Goal: Task Accomplishment & Management: Use online tool/utility

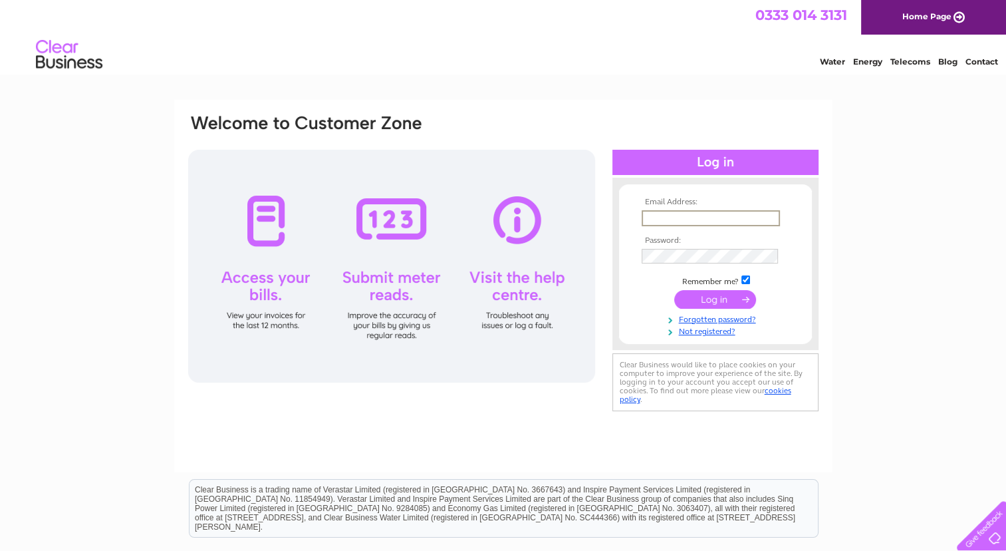
click at [715, 219] on input "text" at bounding box center [711, 218] width 138 height 16
type input "[EMAIL_ADDRESS][DOMAIN_NAME]"
click at [742, 217] on input "ravifoods@hotmail.com" at bounding box center [711, 218] width 138 height 16
click at [755, 215] on input "ravifoods@hotmail.com" at bounding box center [711, 218] width 138 height 16
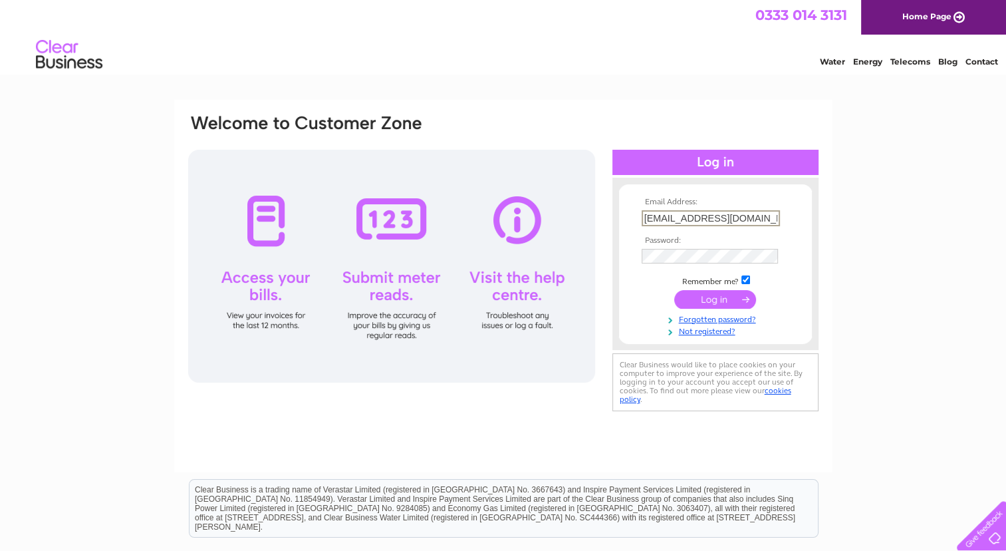
click at [755, 215] on input "ravifoods@hotmail.com" at bounding box center [711, 218] width 138 height 16
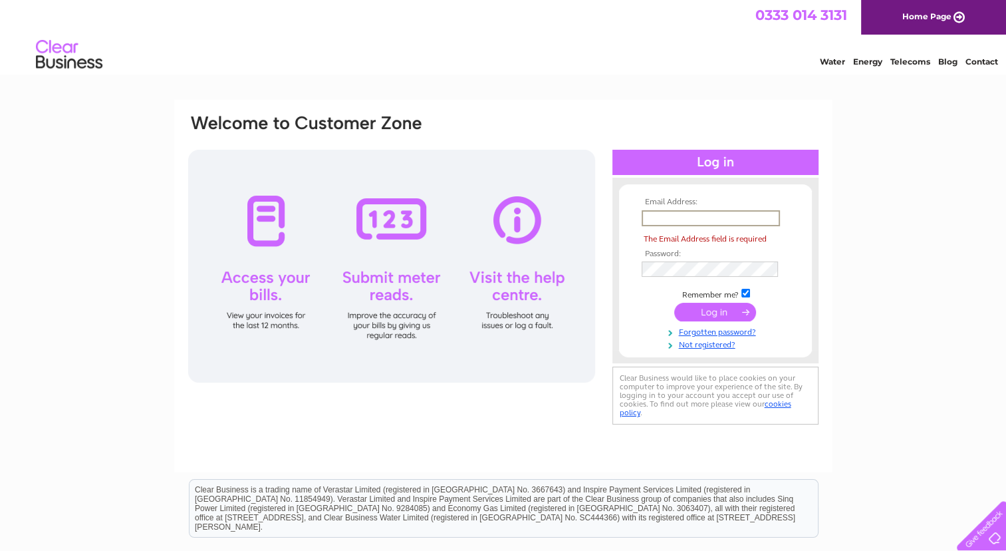
click at [755, 215] on input "text" at bounding box center [711, 218] width 138 height 16
click at [690, 269] on tbody "Email Address: The Email Address field is required Password: Remember me? Forgo…" at bounding box center [716, 274] width 154 height 152
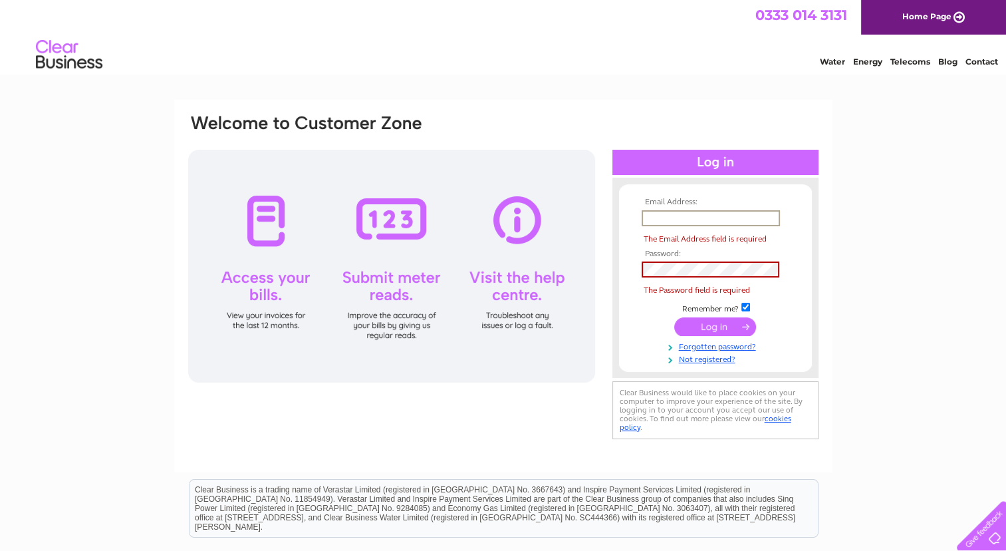
click at [666, 224] on input "text" at bounding box center [711, 218] width 138 height 16
type input "a"
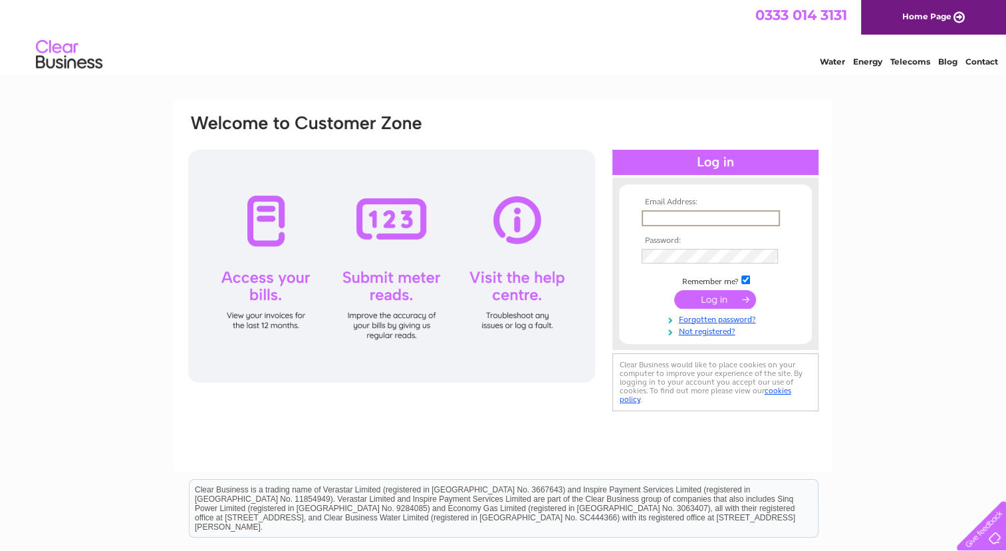
click at [697, 216] on input "text" at bounding box center [711, 218] width 138 height 16
type input "adilkhalid20@hotmail.com"
click at [702, 317] on link "Forgotten password?" at bounding box center [717, 317] width 151 height 13
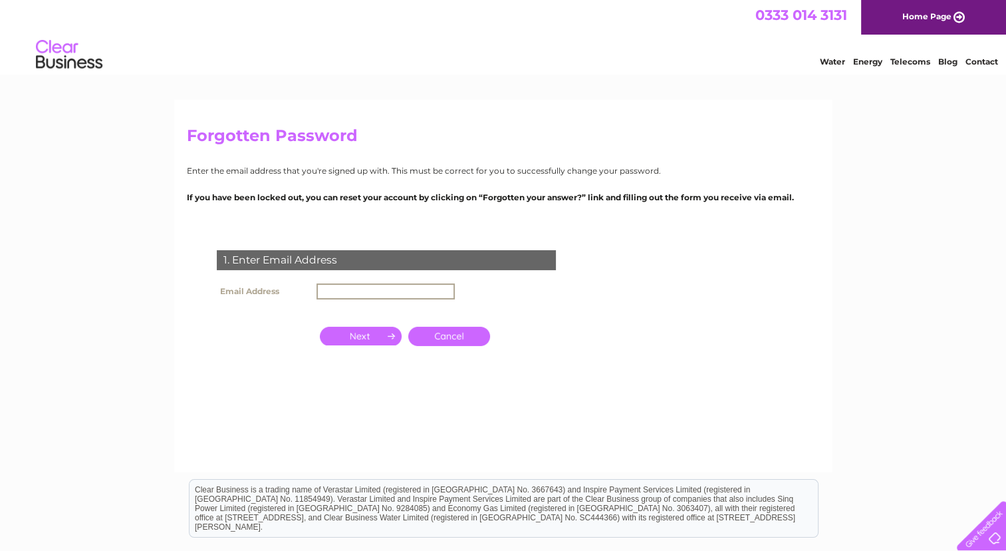
click at [403, 291] on input "text" at bounding box center [386, 291] width 138 height 16
click at [378, 339] on input "button" at bounding box center [361, 334] width 82 height 19
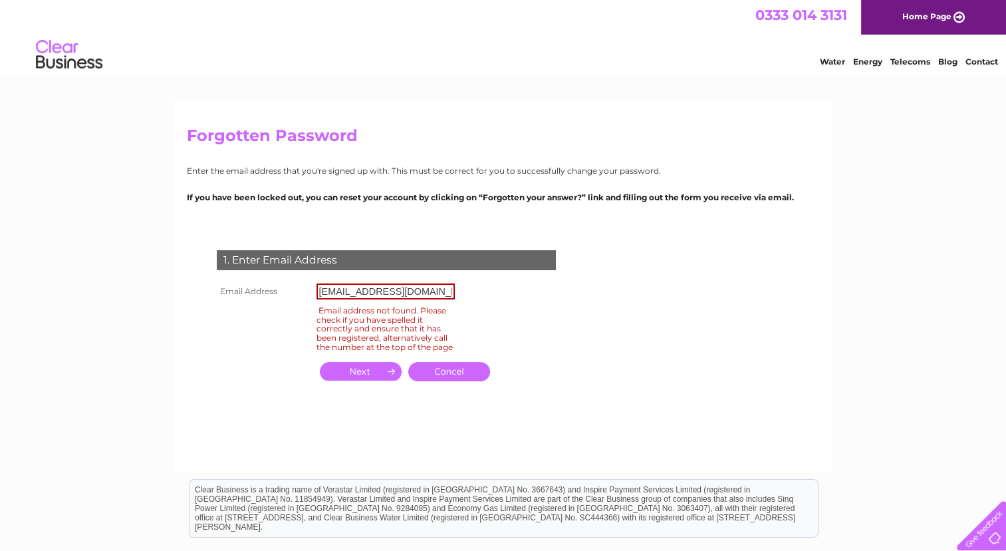
click at [418, 295] on input "[EMAIL_ADDRESS][DOMAIN_NAME]" at bounding box center [386, 291] width 138 height 16
type input "r"
click at [418, 295] on input "adilkhalid20" at bounding box center [386, 291] width 138 height 16
type input "adilkhalid20@hotmail.com"
click at [364, 374] on input "button" at bounding box center [361, 371] width 82 height 19
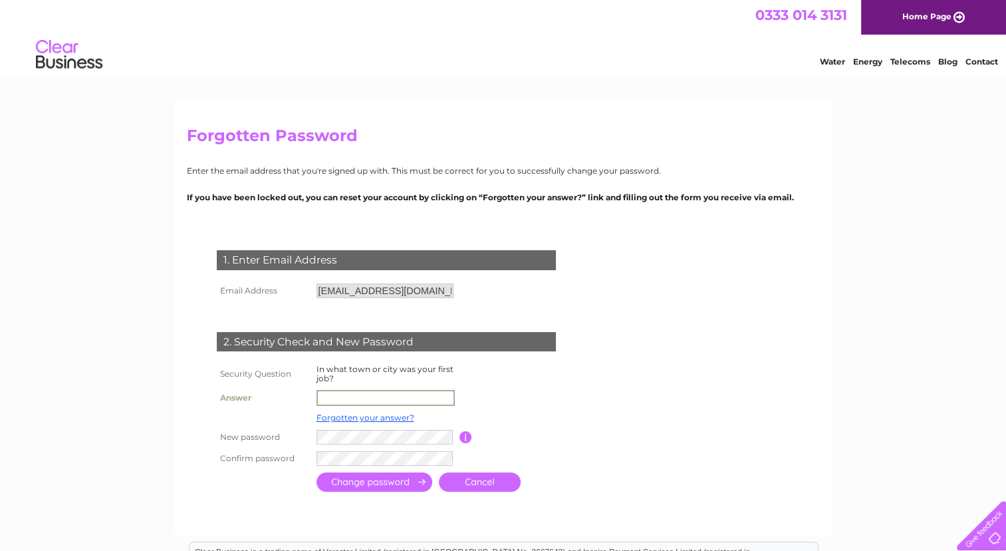
click at [355, 400] on input "text" at bounding box center [386, 398] width 138 height 16
type input "Glasgow"
click at [335, 478] on input "submit" at bounding box center [375, 481] width 116 height 19
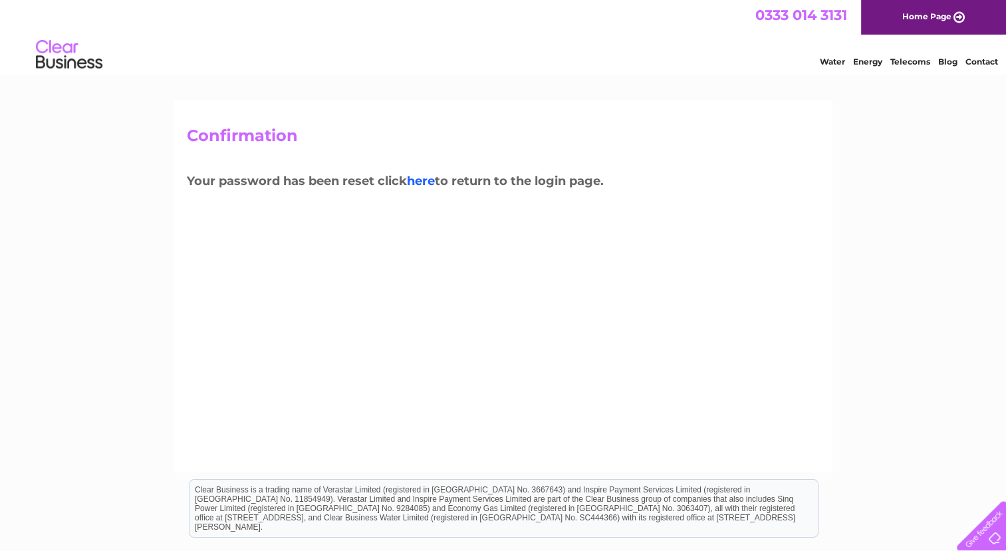
click at [430, 182] on link "here" at bounding box center [421, 181] width 28 height 15
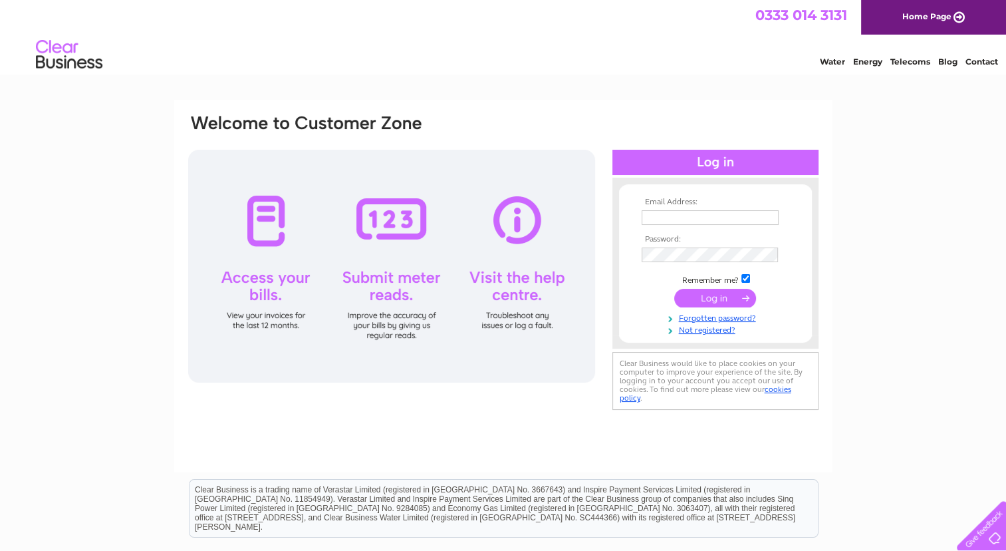
type input "[EMAIL_ADDRESS][DOMAIN_NAME]"
click at [702, 297] on input "submit" at bounding box center [715, 298] width 82 height 19
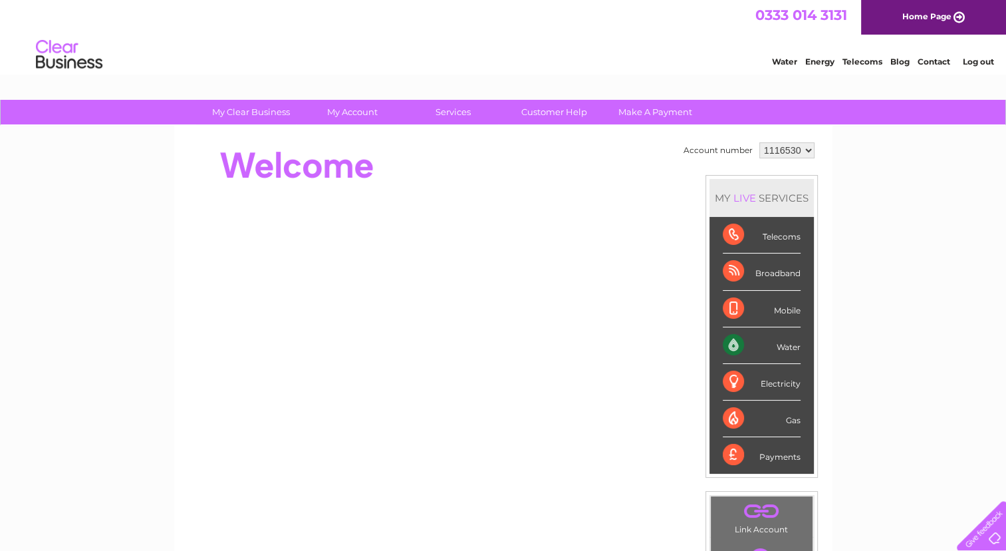
click at [867, 61] on link "Telecoms" at bounding box center [863, 62] width 40 height 10
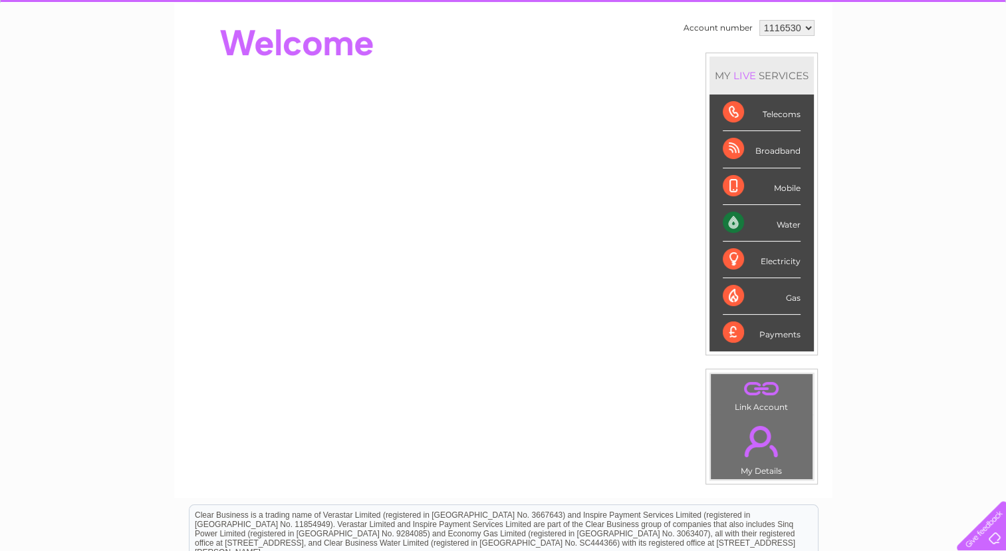
scroll to position [53, 0]
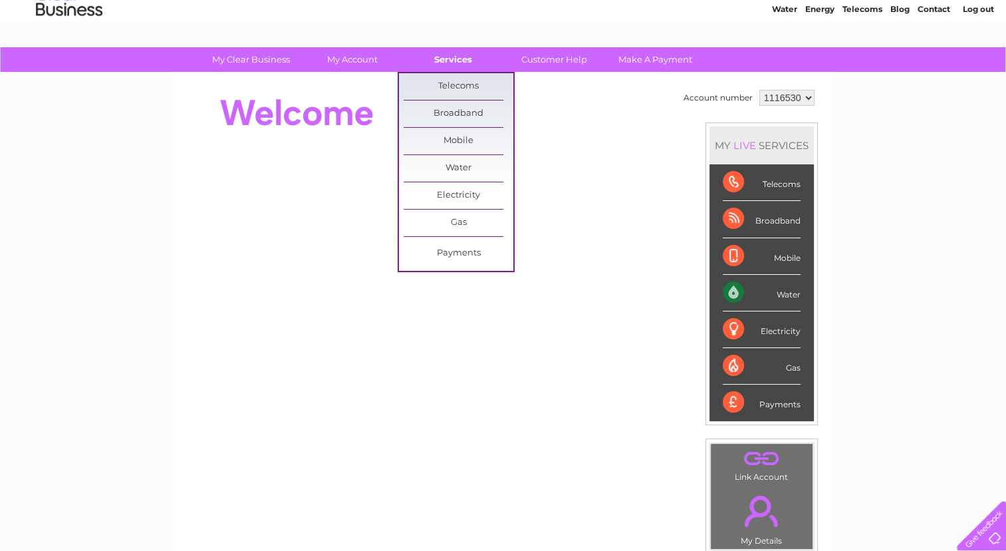
click at [444, 65] on link "Services" at bounding box center [453, 59] width 110 height 25
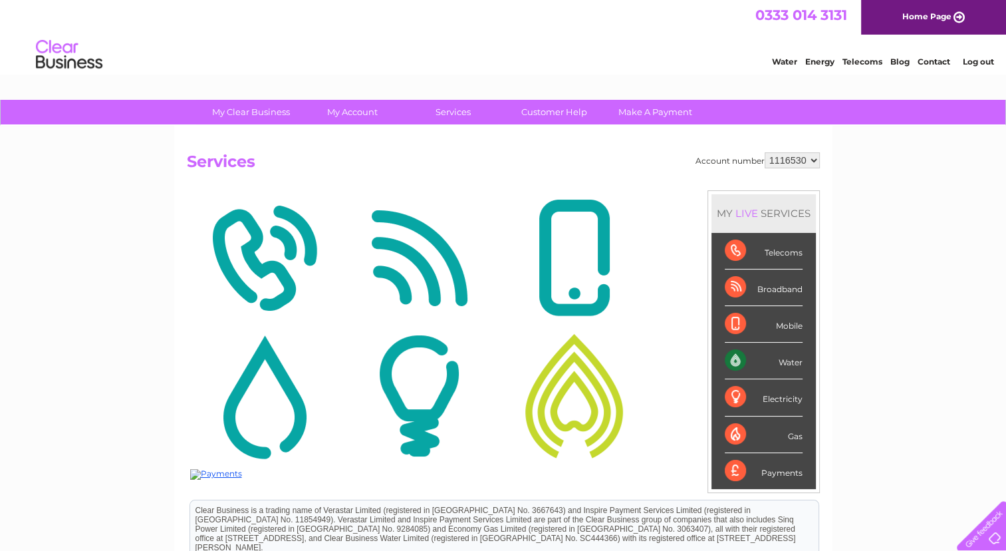
click at [279, 247] on img at bounding box center [264, 258] width 148 height 129
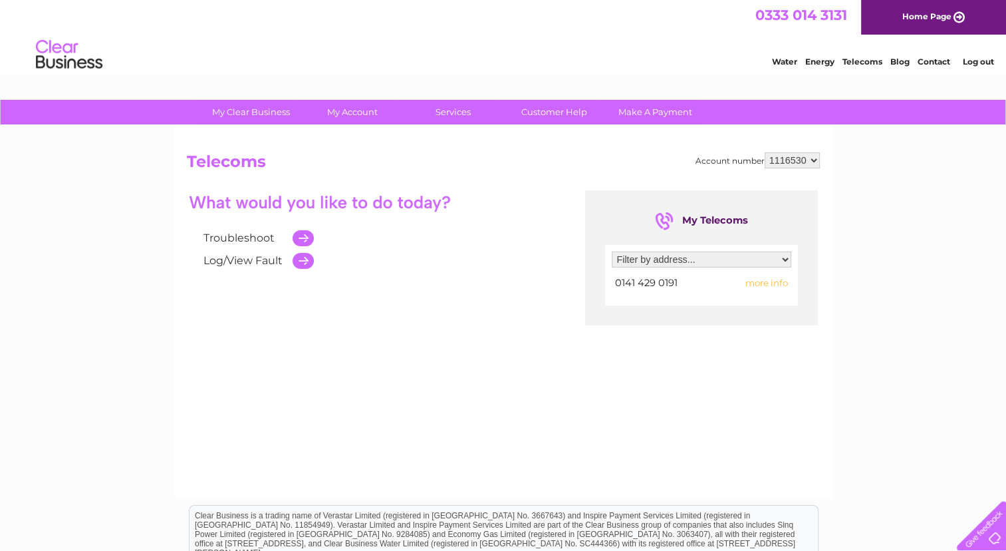
click at [764, 282] on span "more info" at bounding box center [767, 282] width 43 height 11
click at [735, 259] on select "Filter by address... 285-287 Maxwell Road, Glasgow, Glasgow, Lanarkshire, G41 1…" at bounding box center [702, 259] width 180 height 16
select select "2269280"
click at [612, 251] on select "Filter by address... 285-287 Maxwell Road, Glasgow, Glasgow, Lanarkshire, G41 1…" at bounding box center [702, 259] width 180 height 16
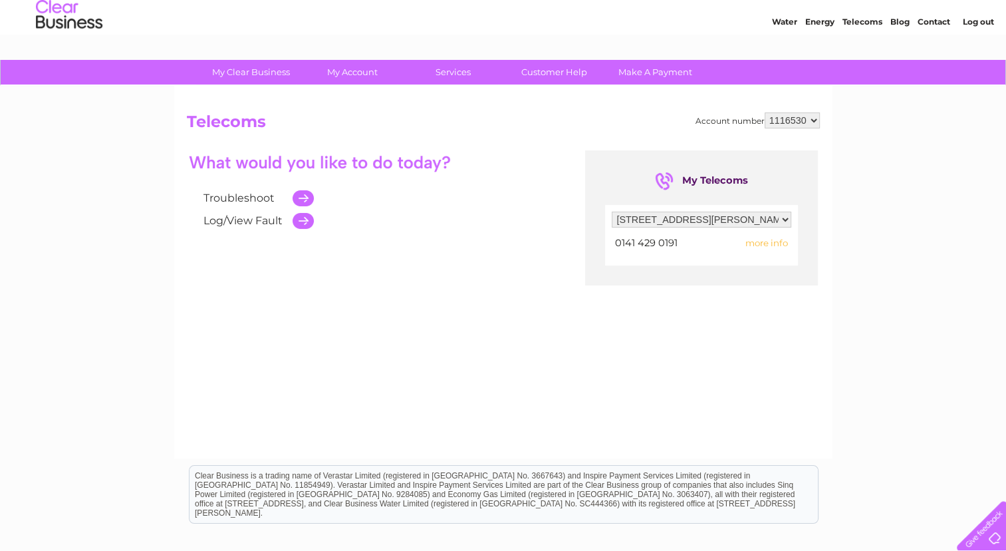
scroll to position [45, 0]
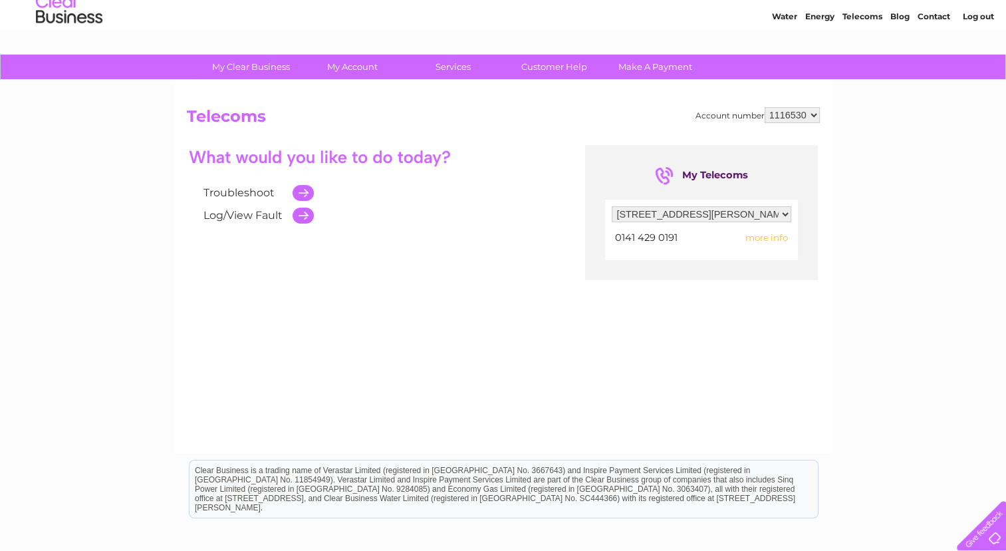
click at [305, 194] on td at bounding box center [300, 193] width 28 height 23
click at [255, 190] on link "Troubleshoot" at bounding box center [239, 192] width 71 height 13
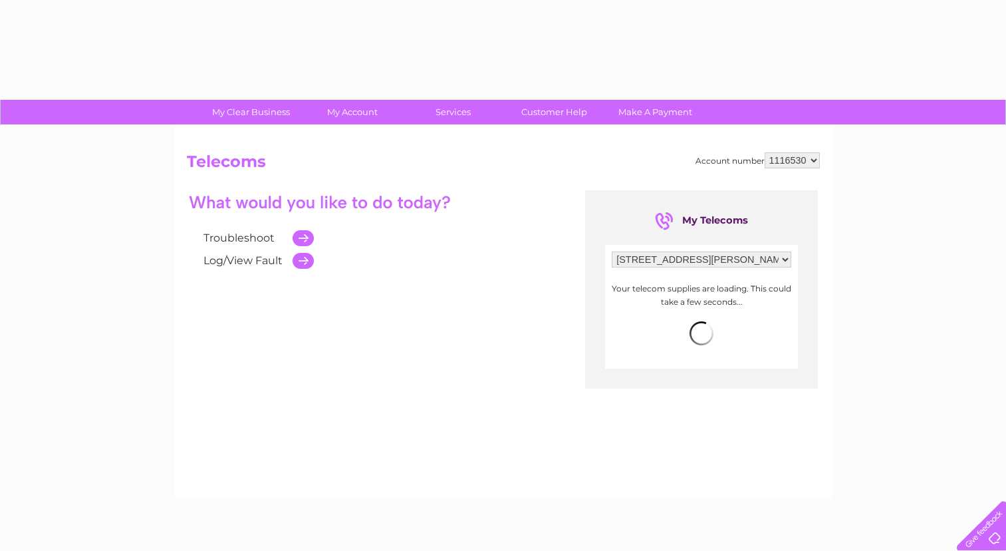
select select "2269280"
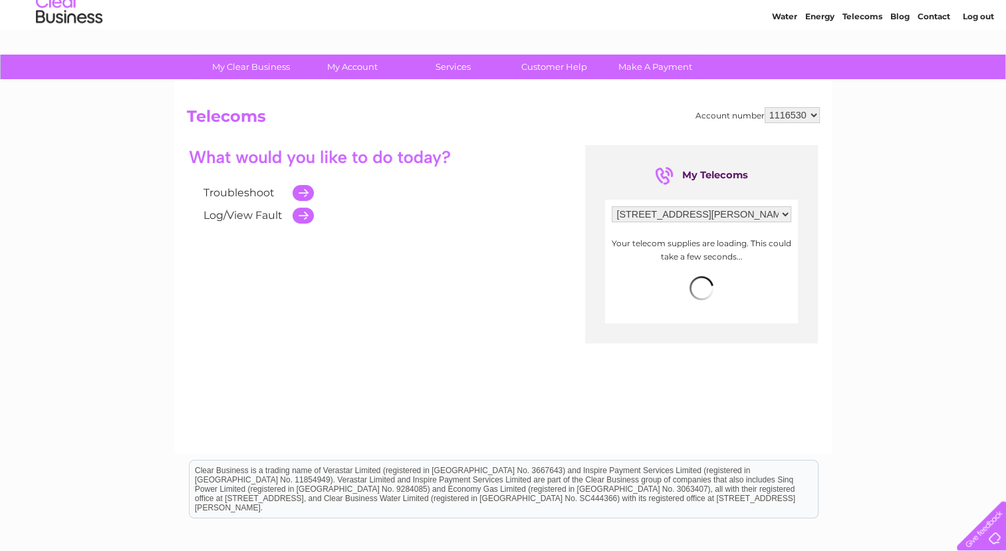
click at [234, 218] on link "Log/View Fault" at bounding box center [243, 215] width 79 height 13
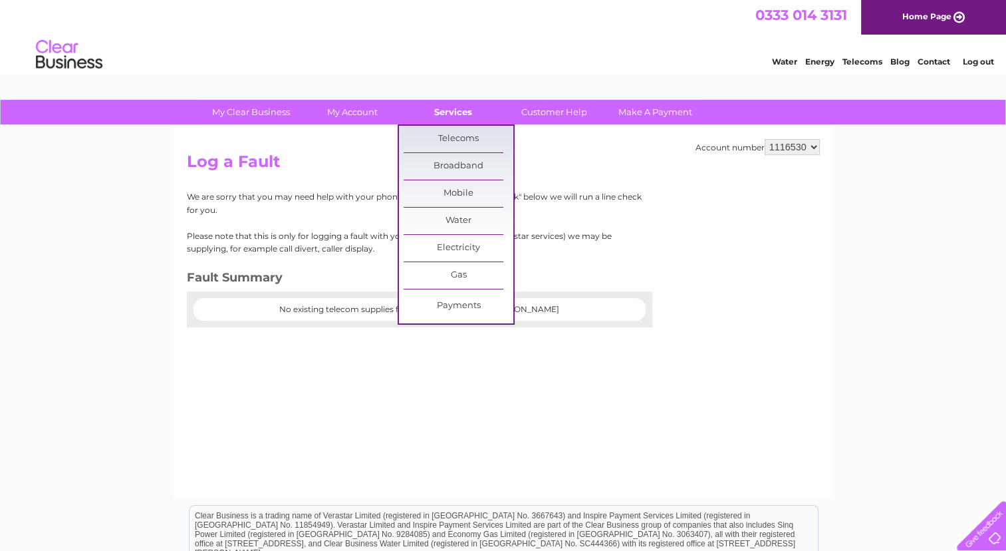
click at [459, 112] on link "Services" at bounding box center [453, 112] width 110 height 25
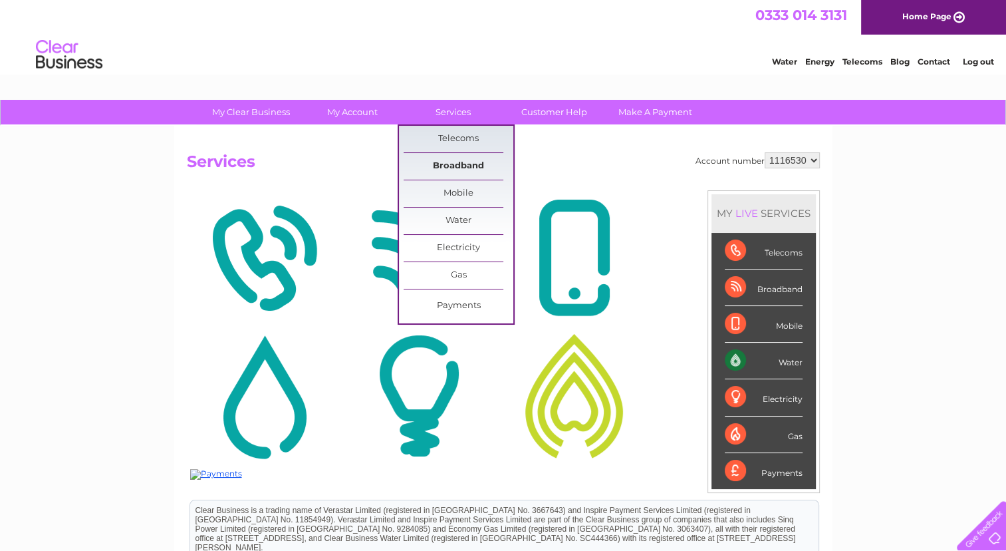
click at [451, 161] on link "Broadband" at bounding box center [459, 166] width 110 height 27
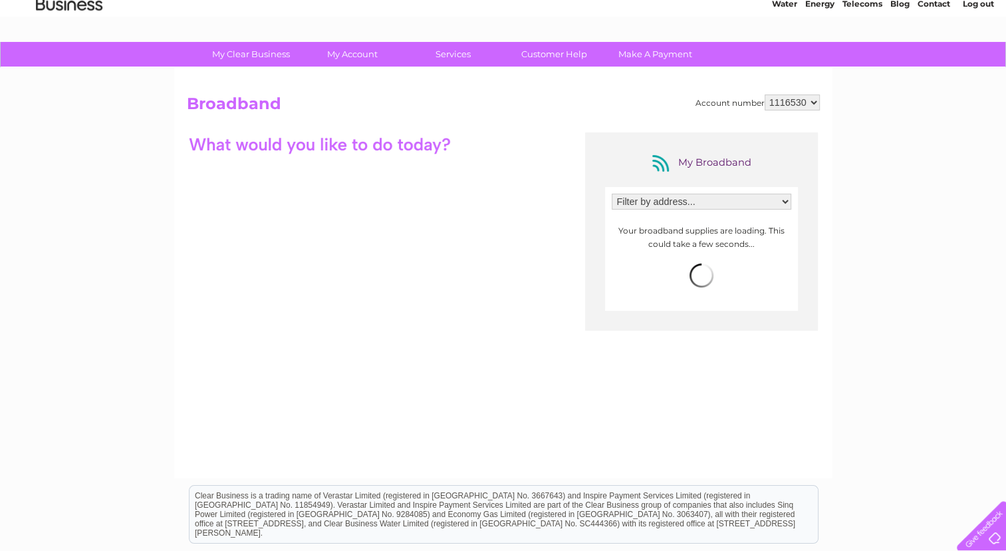
scroll to position [59, 0]
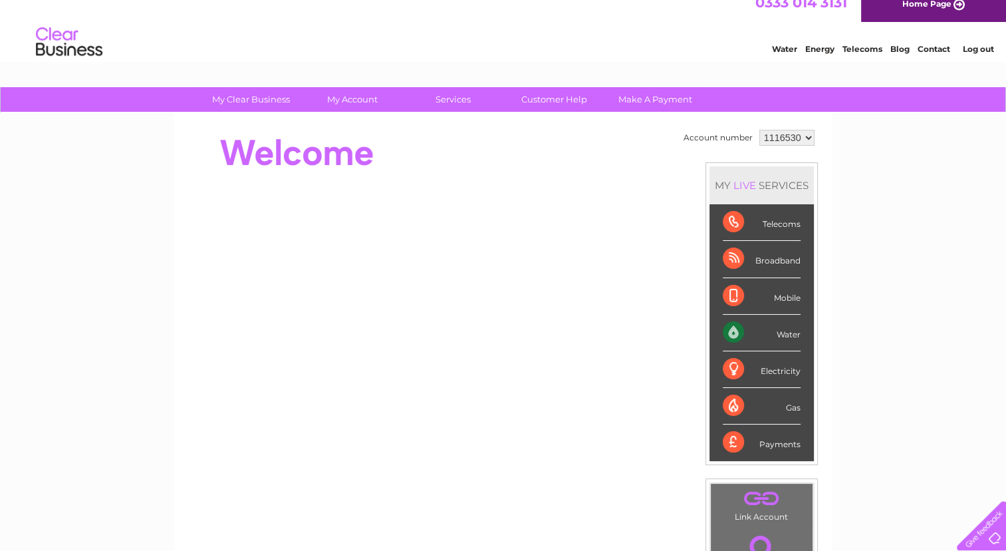
scroll to position [13, 0]
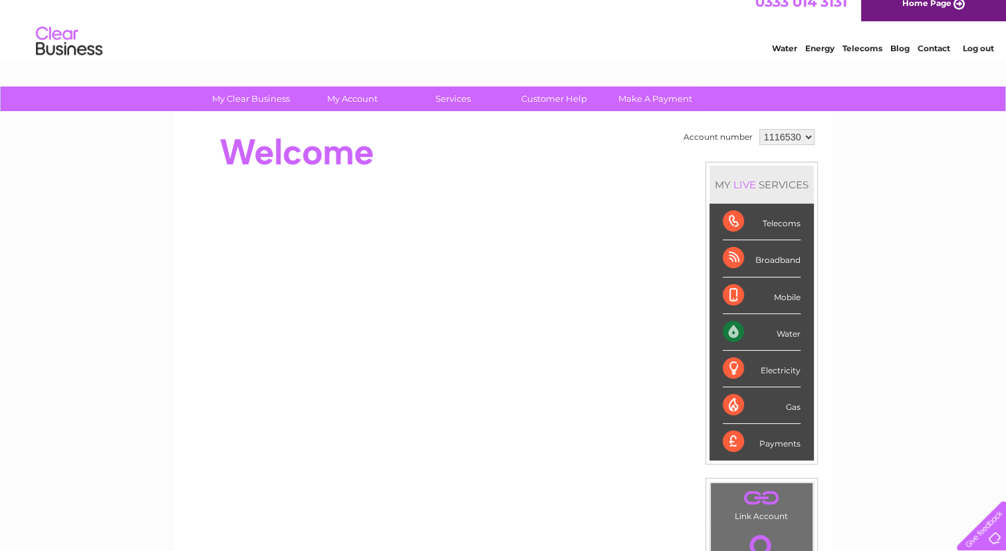
click at [775, 226] on div "Telecoms" at bounding box center [762, 222] width 78 height 37
click at [726, 214] on div "Telecoms" at bounding box center [762, 222] width 78 height 37
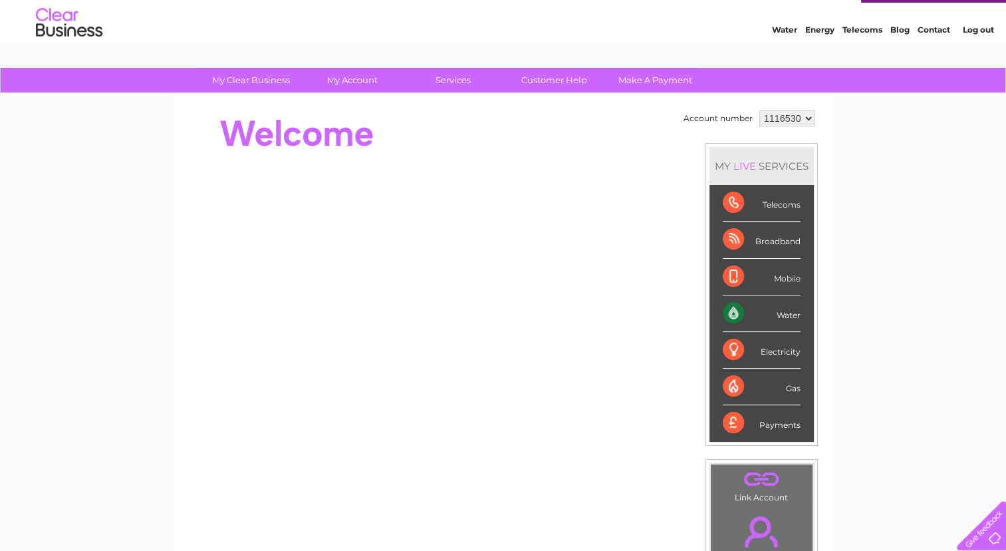
scroll to position [0, 0]
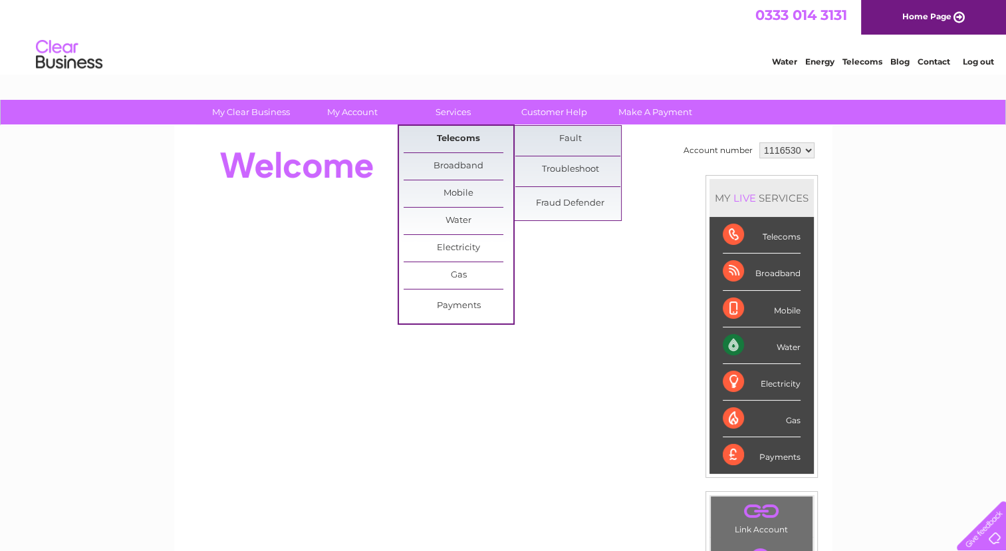
click at [457, 130] on link "Telecoms" at bounding box center [459, 139] width 110 height 27
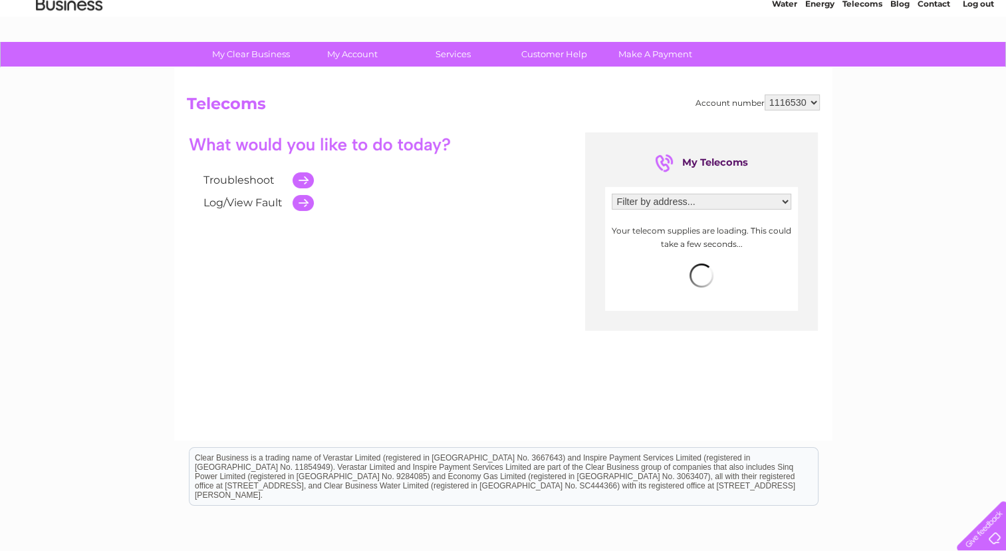
scroll to position [59, 0]
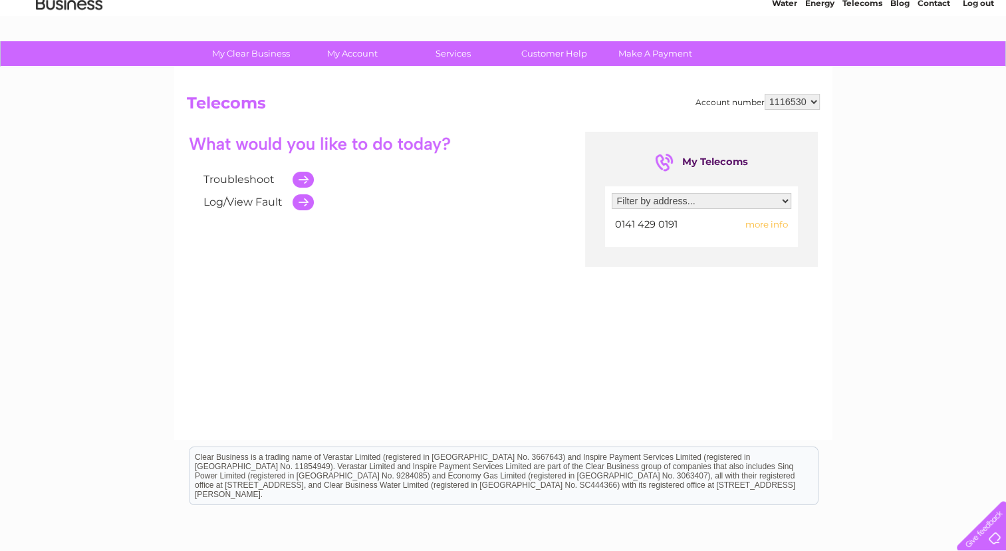
click at [778, 224] on span "more info" at bounding box center [767, 224] width 43 height 11
click at [758, 218] on td "more info" at bounding box center [754, 225] width 74 height 18
click at [758, 225] on span "more info" at bounding box center [767, 224] width 43 height 11
click at [766, 223] on span "more info" at bounding box center [767, 224] width 43 height 11
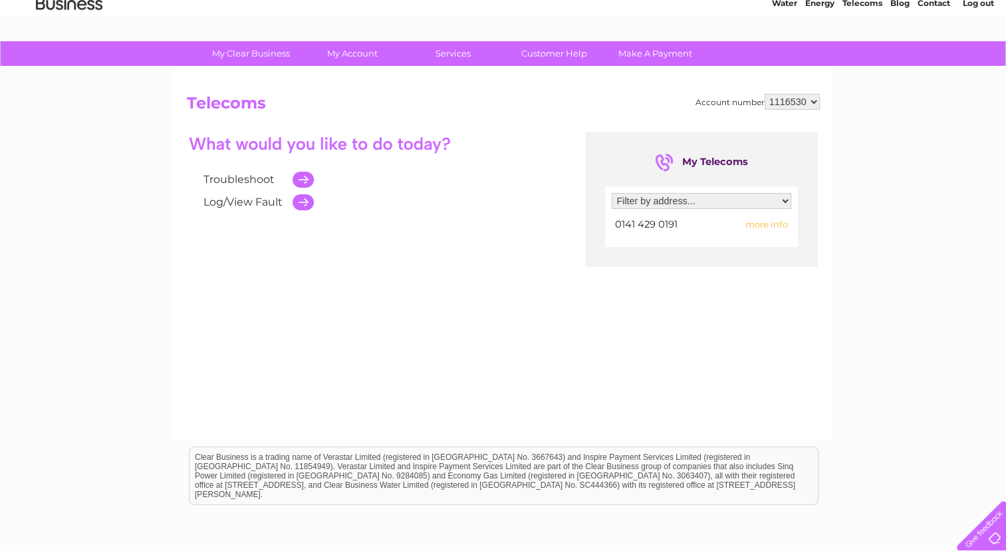
click at [301, 202] on td at bounding box center [300, 202] width 28 height 23
click at [310, 202] on td at bounding box center [300, 202] width 28 height 23
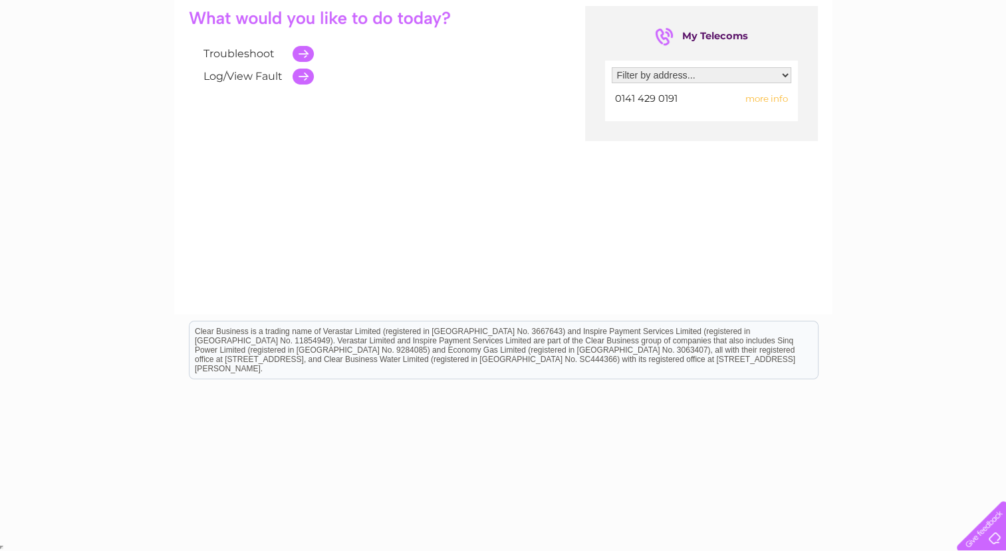
scroll to position [0, 0]
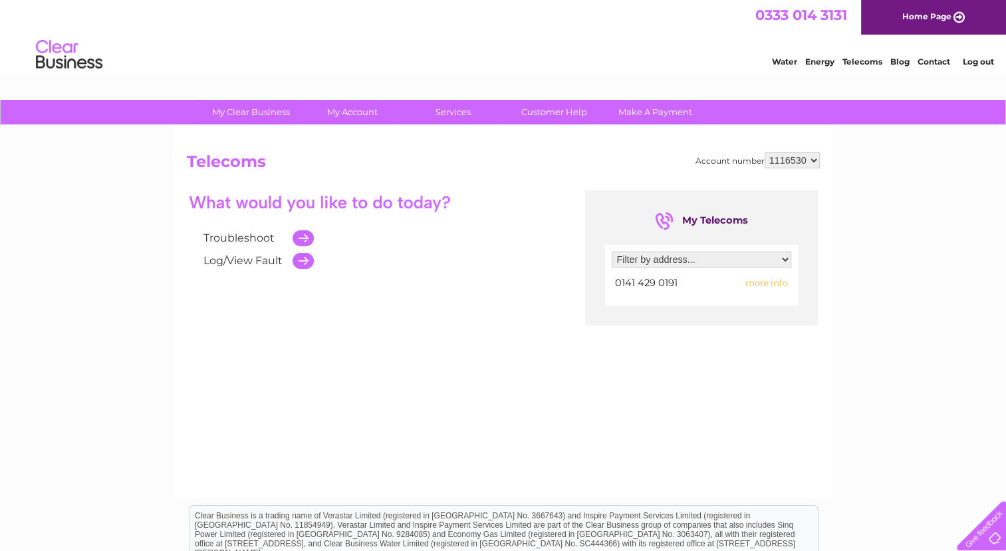
click at [304, 257] on td at bounding box center [300, 260] width 28 height 23
click at [299, 237] on td at bounding box center [300, 238] width 28 height 23
drag, startPoint x: 785, startPoint y: 250, endPoint x: 782, endPoint y: 260, distance: 10.3
click at [782, 260] on div "Filter by address... 285-287 Maxwell Road, Glasgow, Glasgow, Lanarkshire, G41 1…" at bounding box center [701, 275] width 193 height 61
click at [782, 260] on select "Filter by address... [STREET_ADDRESS][PERSON_NAME]" at bounding box center [702, 259] width 180 height 16
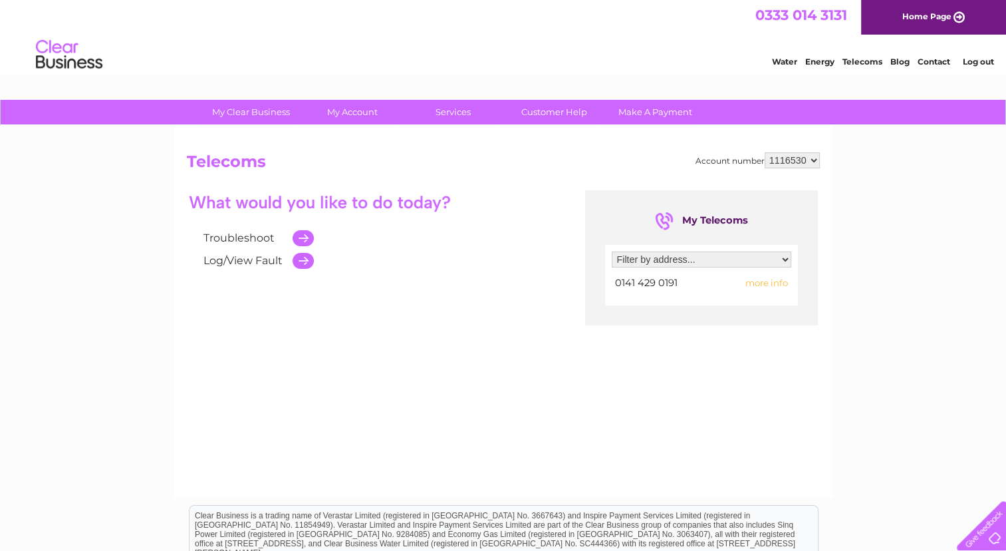
click at [782, 260] on select "Filter by address... [STREET_ADDRESS][PERSON_NAME]" at bounding box center [702, 259] width 180 height 16
click at [761, 281] on span "more info" at bounding box center [767, 282] width 43 height 11
click at [774, 284] on span "more info" at bounding box center [767, 282] width 43 height 11
click at [762, 283] on span "more info" at bounding box center [767, 282] width 43 height 11
click at [785, 255] on select "Filter by address... [STREET_ADDRESS][PERSON_NAME]" at bounding box center [702, 259] width 180 height 16
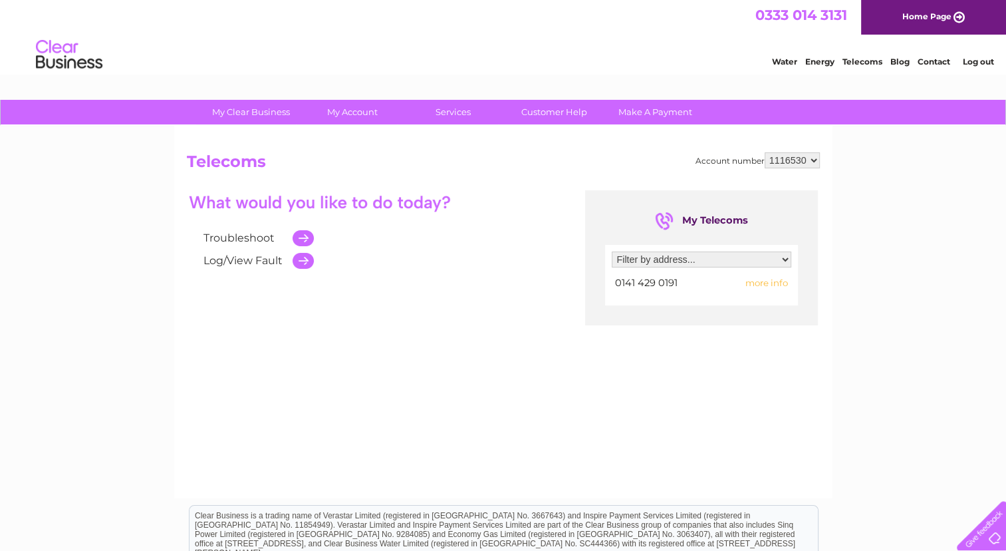
select select "2269280"
click at [612, 251] on select "Filter by address... [STREET_ADDRESS][PERSON_NAME]" at bounding box center [702, 259] width 180 height 16
click at [764, 279] on span "more info" at bounding box center [767, 282] width 43 height 11
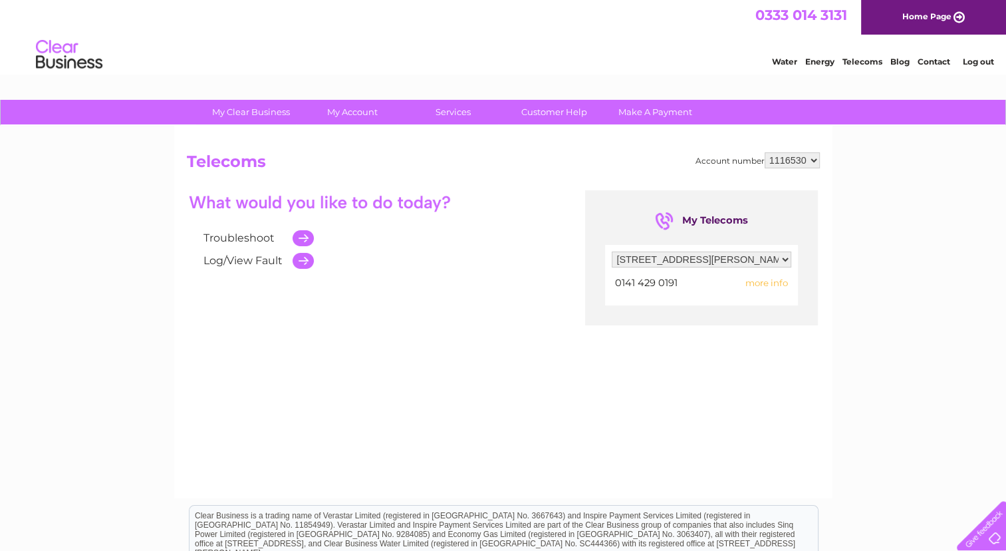
drag, startPoint x: 764, startPoint y: 279, endPoint x: 760, endPoint y: 299, distance: 20.2
click at [760, 299] on div "Filter by address... 285-287 Maxwell Road, Glasgow, Glasgow, Lanarkshire, G41 1…" at bounding box center [701, 275] width 193 height 61
drag, startPoint x: 636, startPoint y: 279, endPoint x: 745, endPoint y: 289, distance: 109.6
click at [745, 289] on tr "0141 429 0191 more info" at bounding box center [702, 283] width 180 height 18
click at [745, 289] on td "more info" at bounding box center [754, 283] width 74 height 18
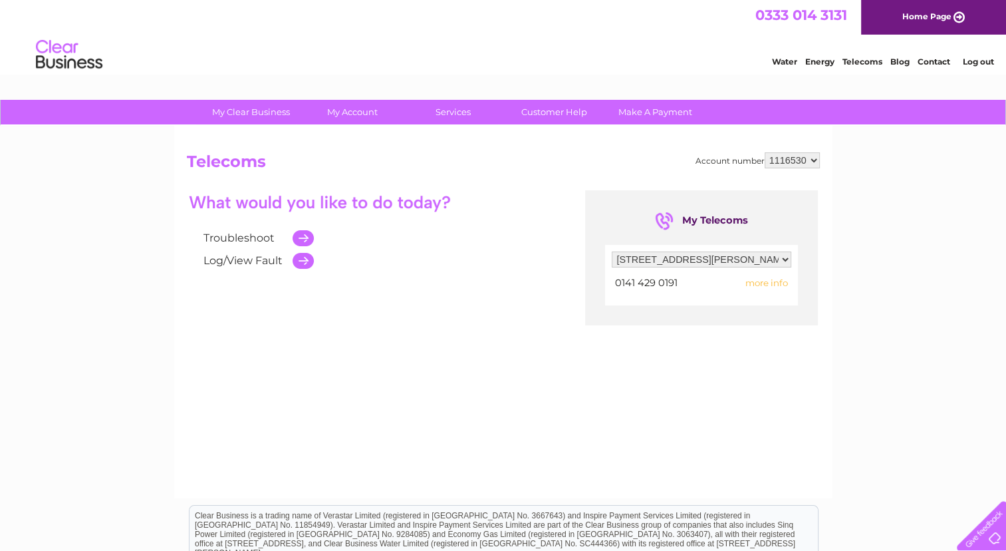
click at [766, 281] on span "more info" at bounding box center [767, 282] width 43 height 11
click at [301, 257] on td at bounding box center [300, 260] width 28 height 23
click at [259, 255] on link "Log/View Fault" at bounding box center [243, 260] width 79 height 13
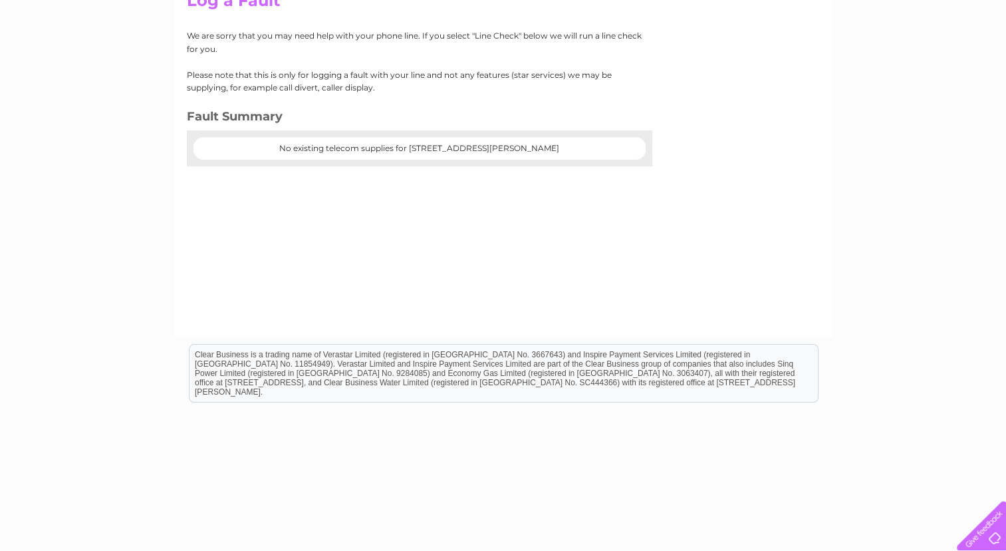
scroll to position [162, 0]
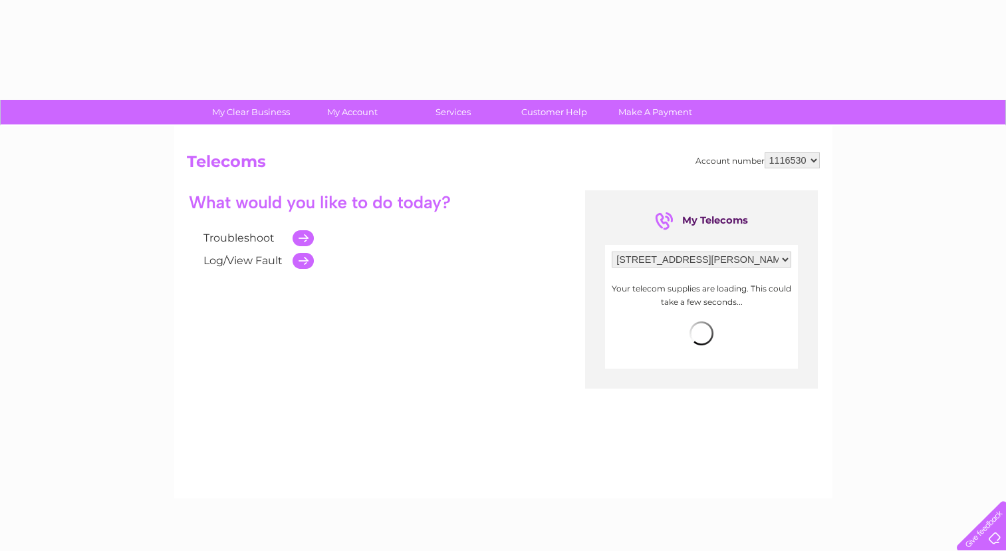
select select "2269280"
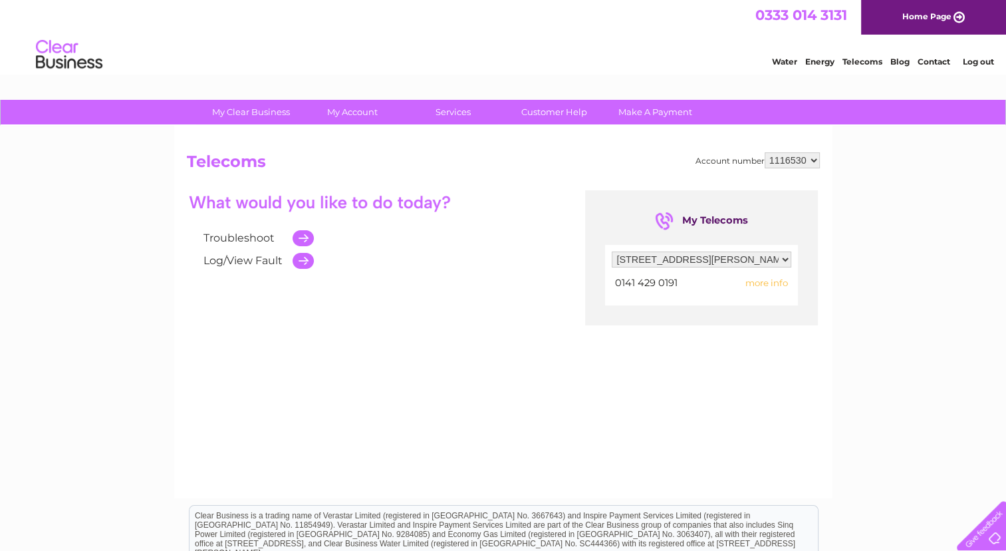
click at [253, 237] on link "Troubleshoot" at bounding box center [239, 237] width 71 height 13
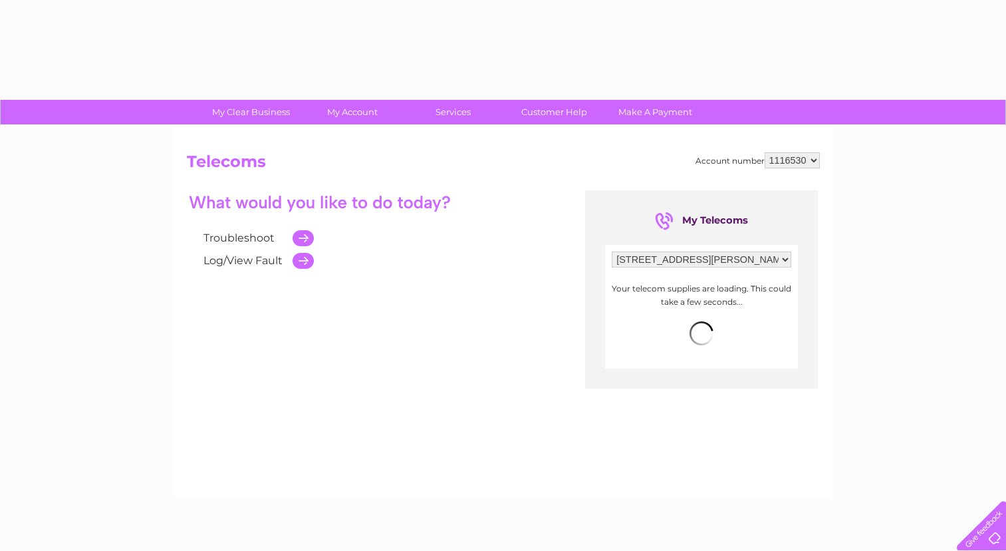
select select "2269280"
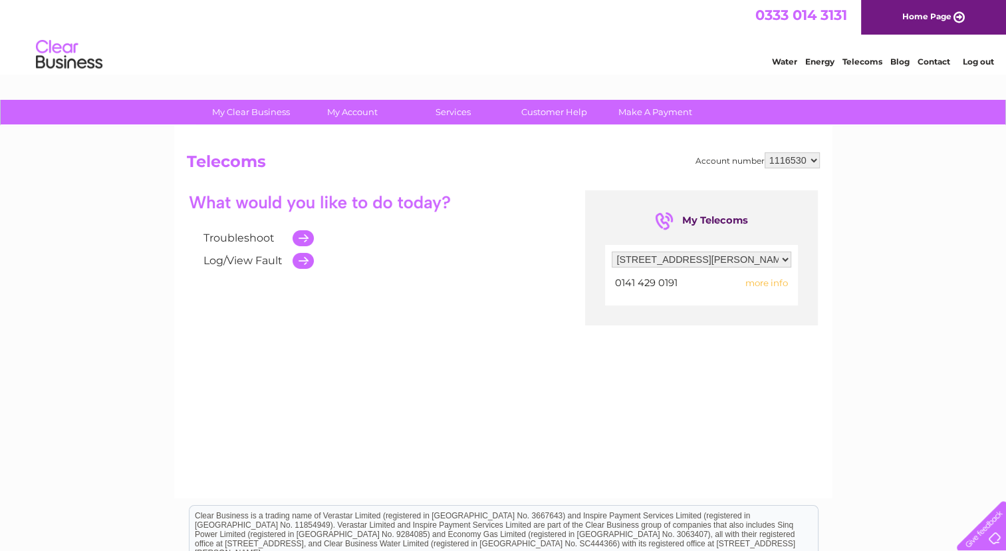
click at [785, 258] on select "Filter by address... [STREET_ADDRESS][PERSON_NAME]" at bounding box center [702, 259] width 180 height 16
drag, startPoint x: 785, startPoint y: 258, endPoint x: 778, endPoint y: 273, distance: 16.7
click at [785, 258] on select "Filter by address... [STREET_ADDRESS][PERSON_NAME]" at bounding box center [702, 259] width 180 height 16
click at [768, 285] on span "more info" at bounding box center [767, 282] width 43 height 11
click at [762, 282] on span "more info" at bounding box center [767, 282] width 43 height 11
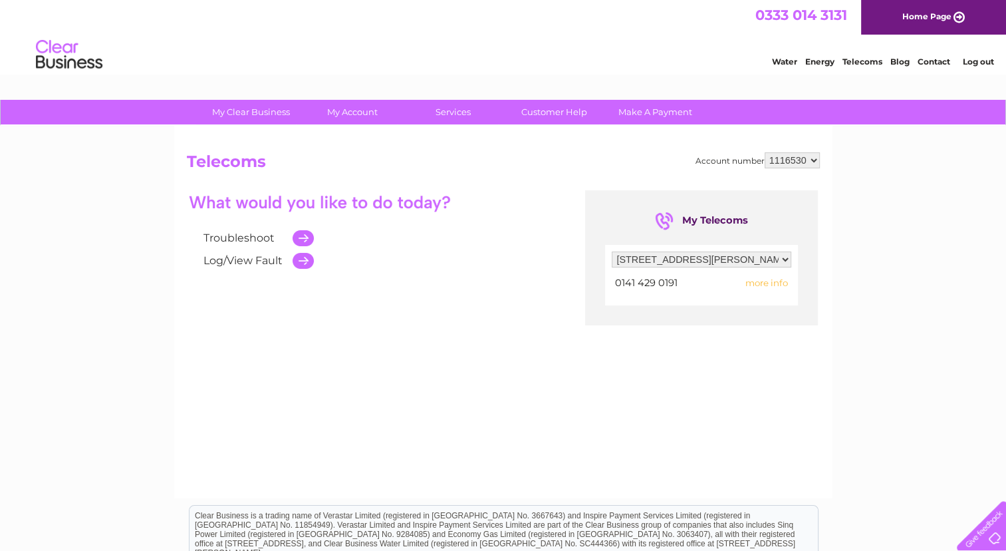
click at [767, 286] on span "more info" at bounding box center [767, 282] width 43 height 11
click at [770, 281] on span "more info" at bounding box center [767, 282] width 43 height 11
